Goal: Check status: Check status

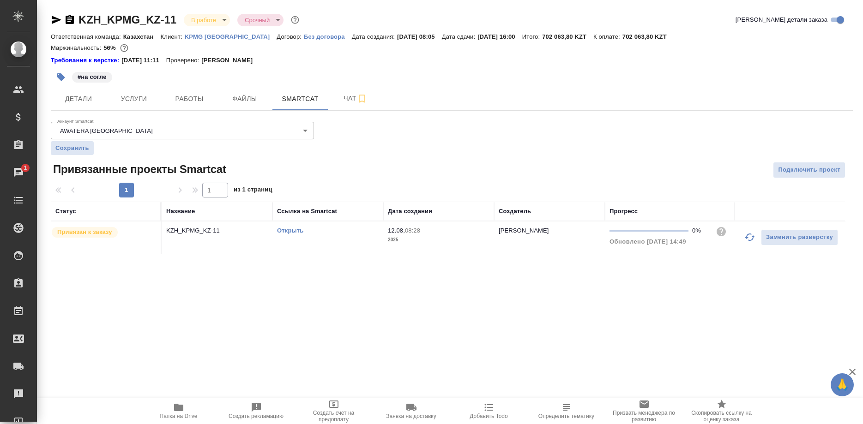
click at [294, 229] on link "Открыть" at bounding box center [290, 230] width 26 height 7
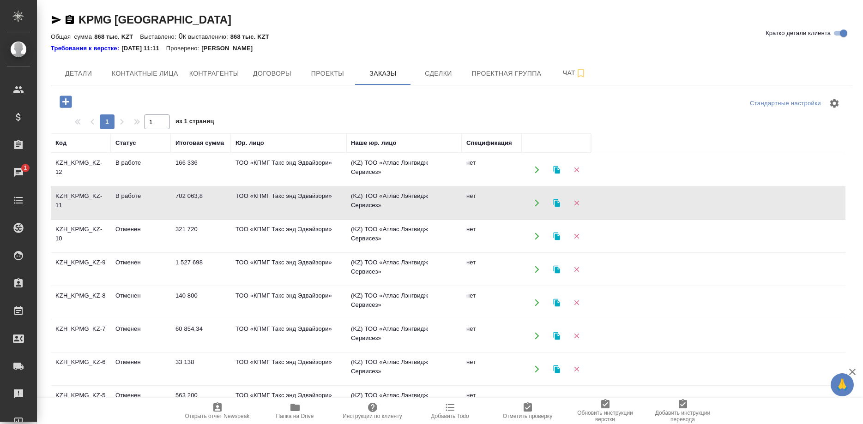
click at [82, 162] on td "KZH_KPMG_KZ-12" at bounding box center [81, 170] width 60 height 32
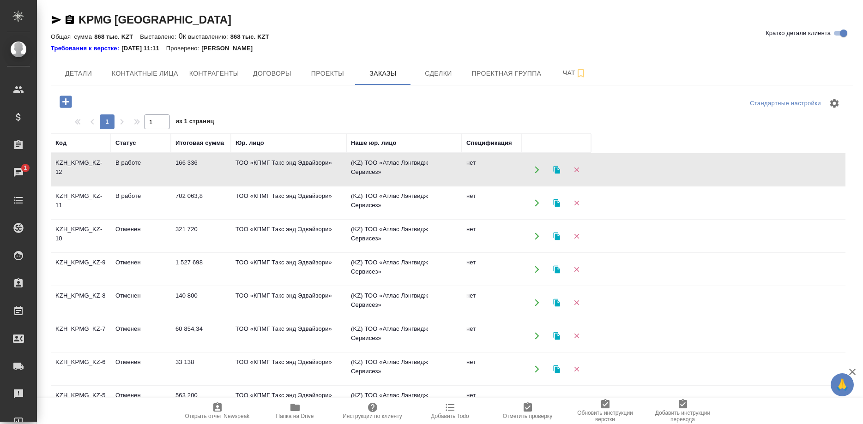
click at [82, 162] on td "KZH_KPMG_KZ-12" at bounding box center [81, 170] width 60 height 32
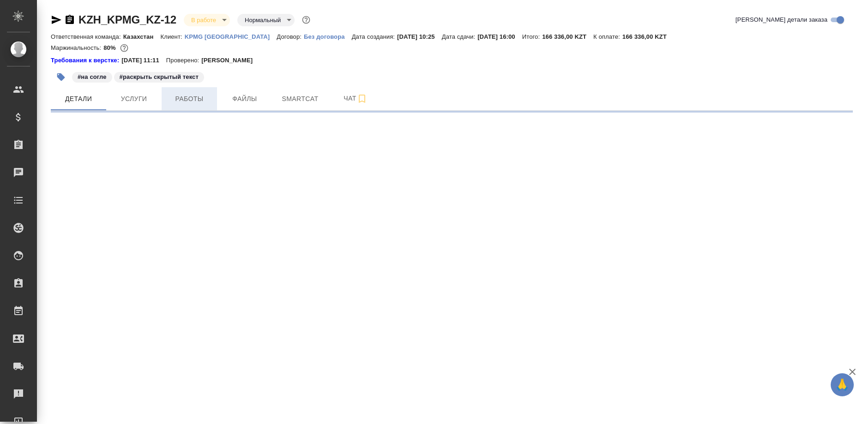
select select "RU"
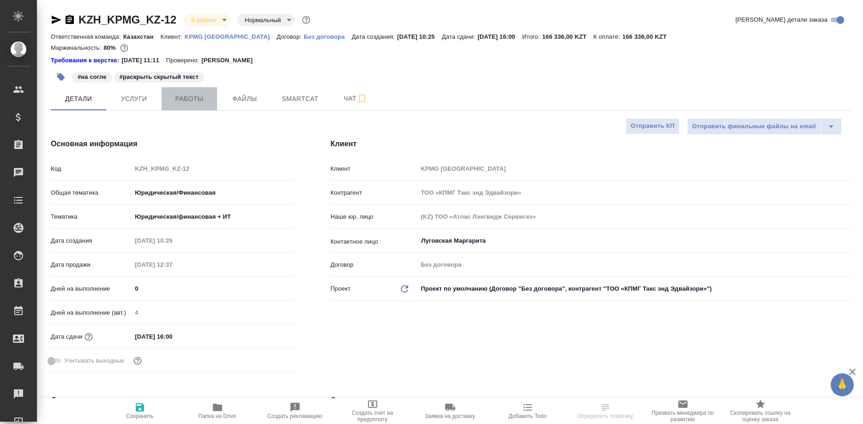
click at [187, 107] on button "Работы" at bounding box center [189, 98] width 55 height 23
type textarea "x"
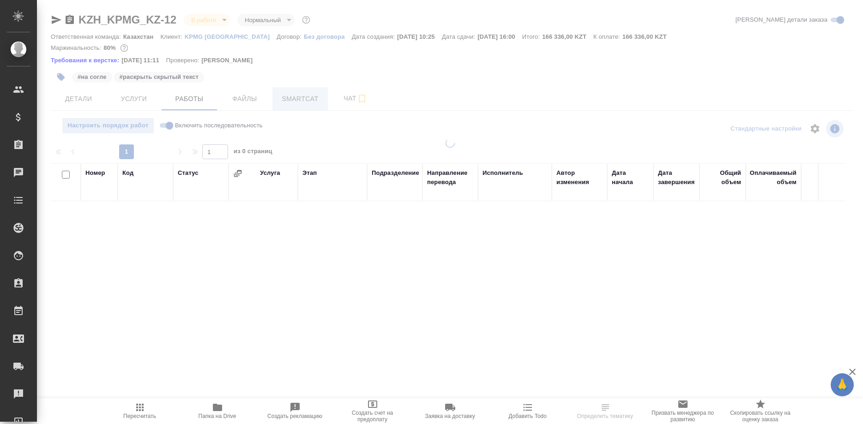
click at [300, 102] on div at bounding box center [450, 197] width 826 height 395
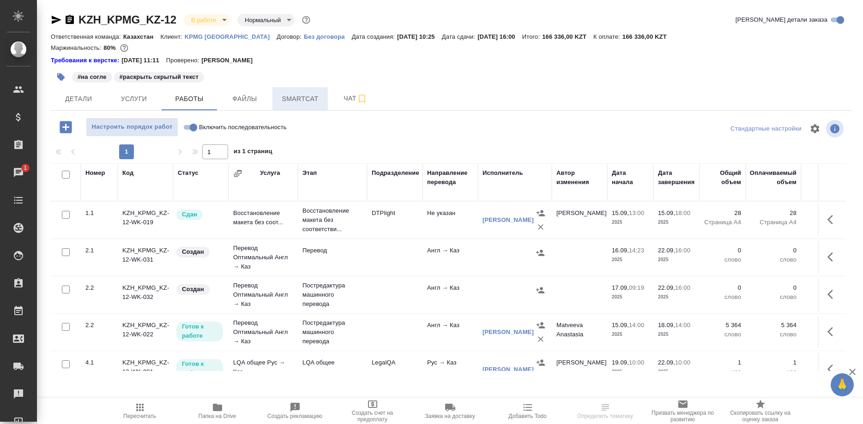
click at [310, 102] on span "Smartcat" at bounding box center [300, 99] width 44 height 12
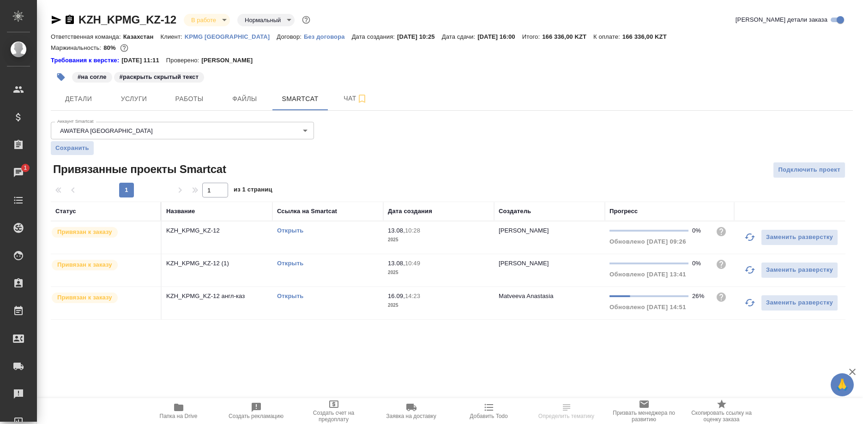
click at [740, 302] on button "button" at bounding box center [749, 303] width 22 height 22
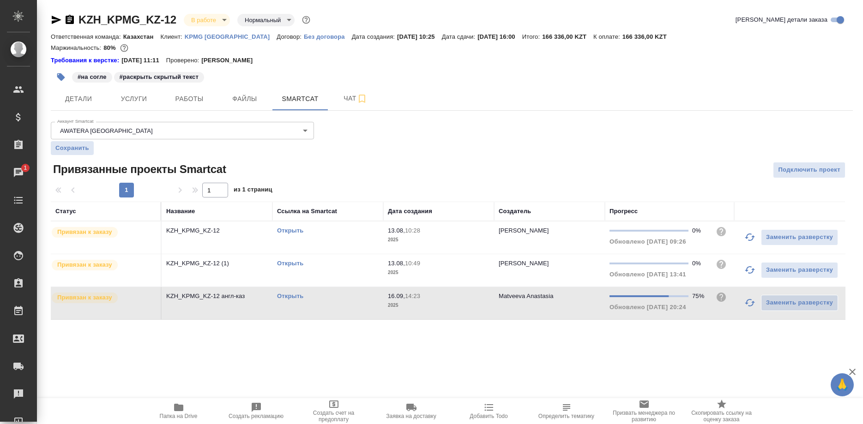
click at [294, 296] on link "Открыть" at bounding box center [290, 296] width 26 height 7
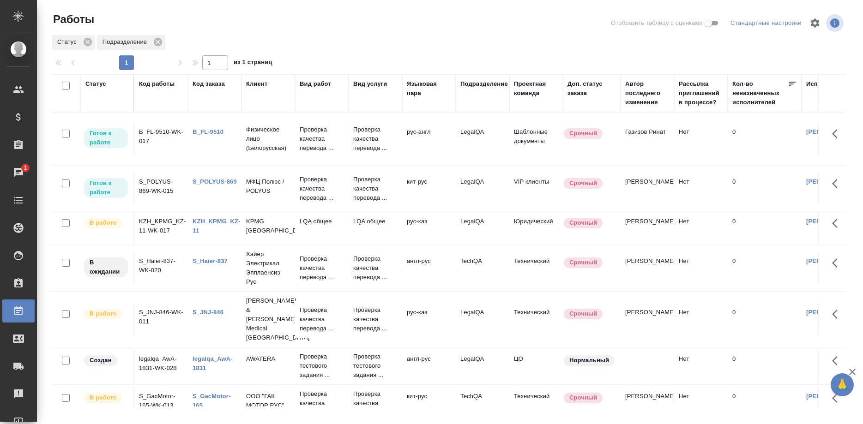
scroll to position [141, 0]
